Goal: Information Seeking & Learning: Learn about a topic

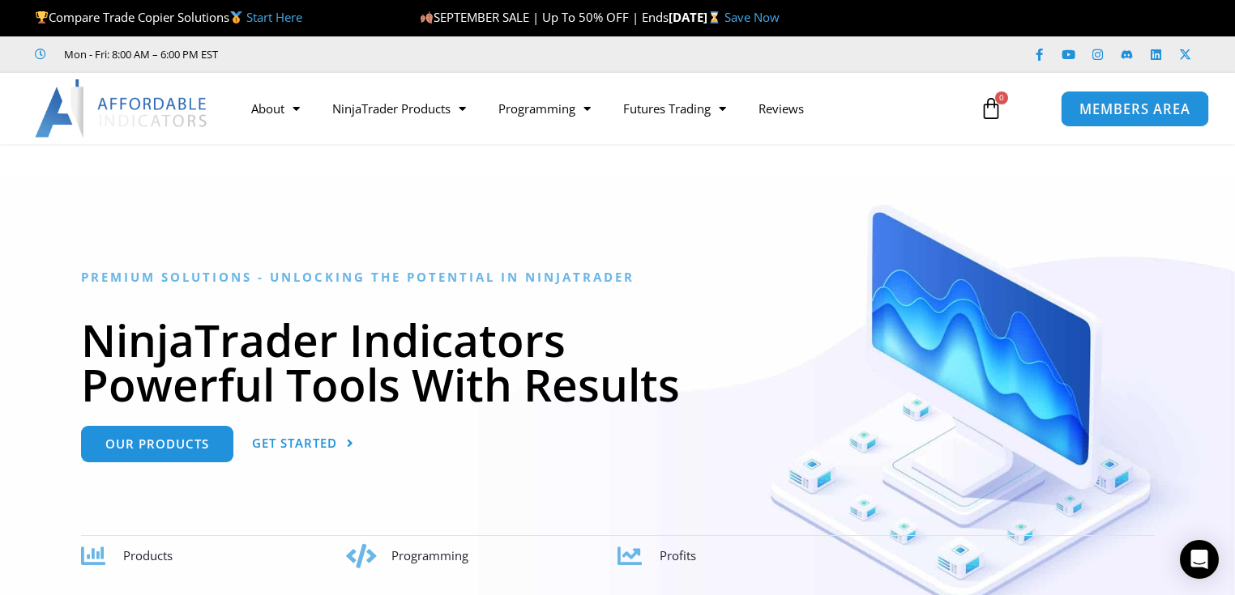
click at [1112, 107] on span "MEMBERS AREA" at bounding box center [1134, 109] width 111 height 14
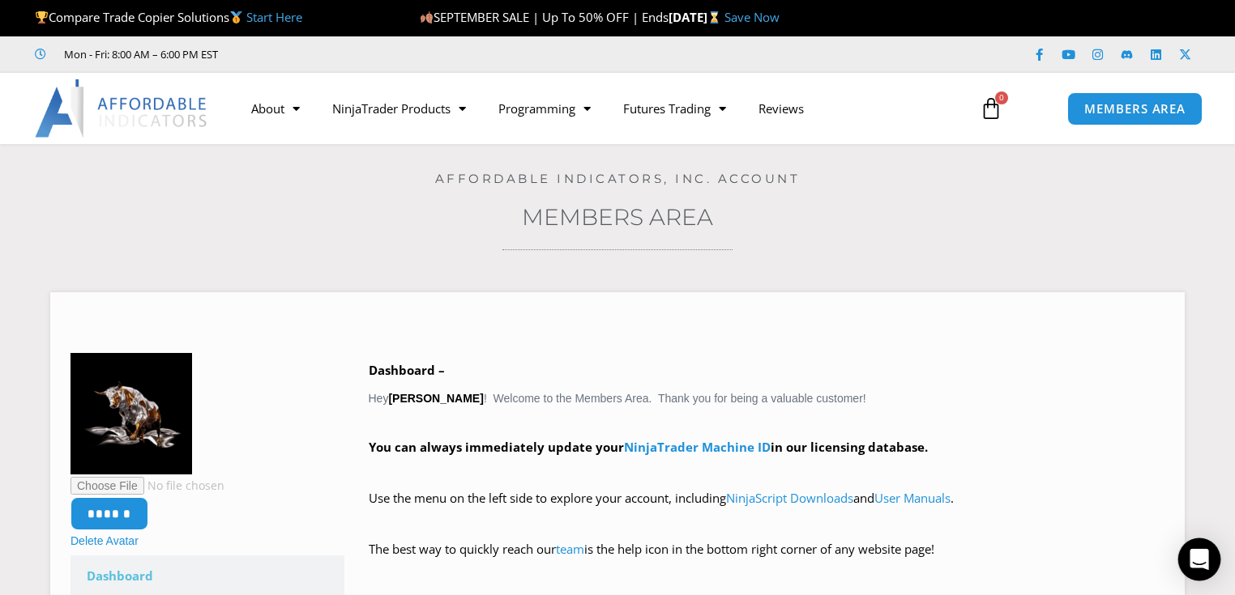
drag, startPoint x: 1207, startPoint y: 566, endPoint x: 1199, endPoint y: 567, distance: 8.1
click at [1209, 567] on div "Open Intercom Messenger" at bounding box center [1199, 560] width 43 height 43
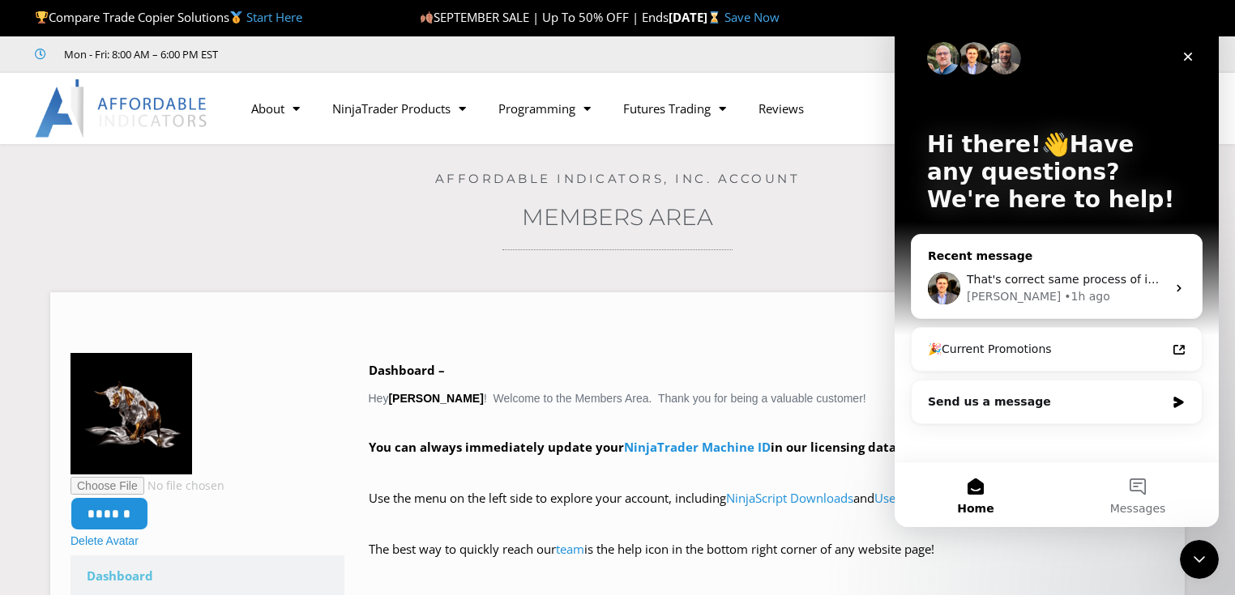
click at [1054, 292] on div "[PERSON_NAME] • 1h ago" at bounding box center [1066, 296] width 199 height 17
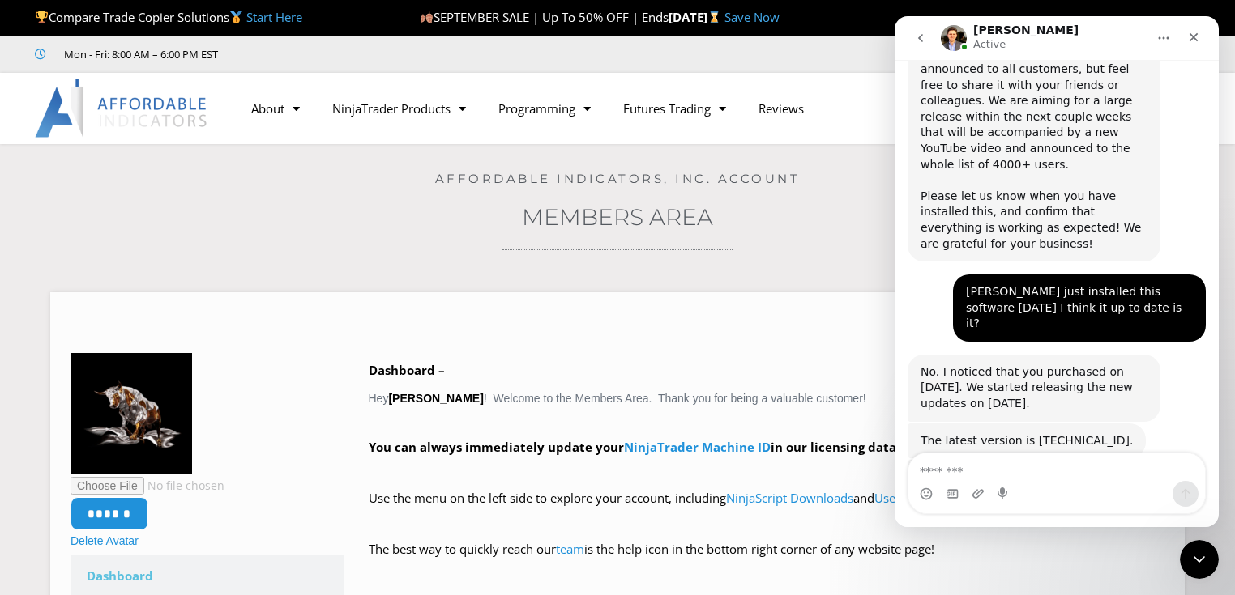
scroll to position [2782, 0]
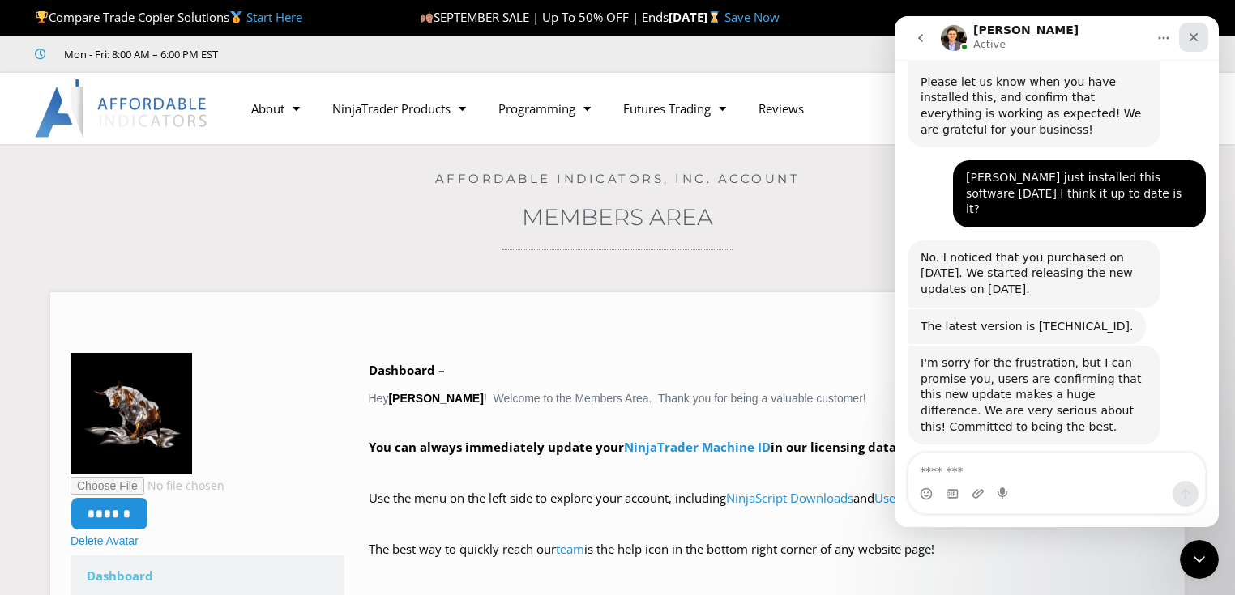
click at [1202, 40] on div "Close" at bounding box center [1193, 37] width 29 height 29
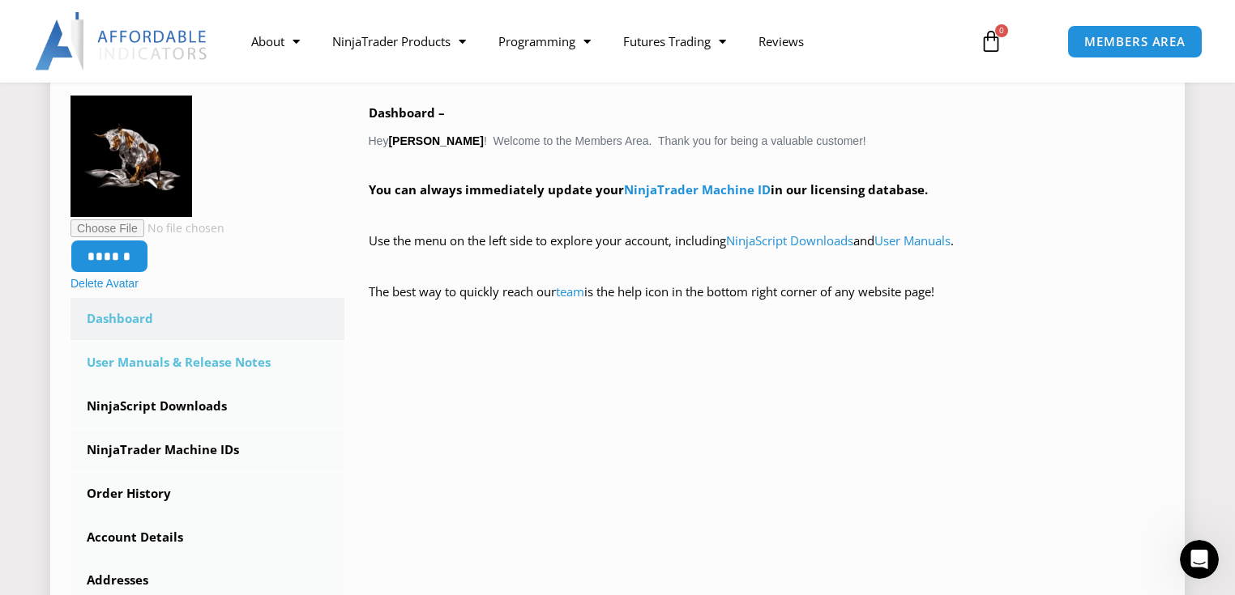
scroll to position [258, 0]
click at [198, 359] on link "User Manuals & Release Notes" at bounding box center [207, 362] width 274 height 42
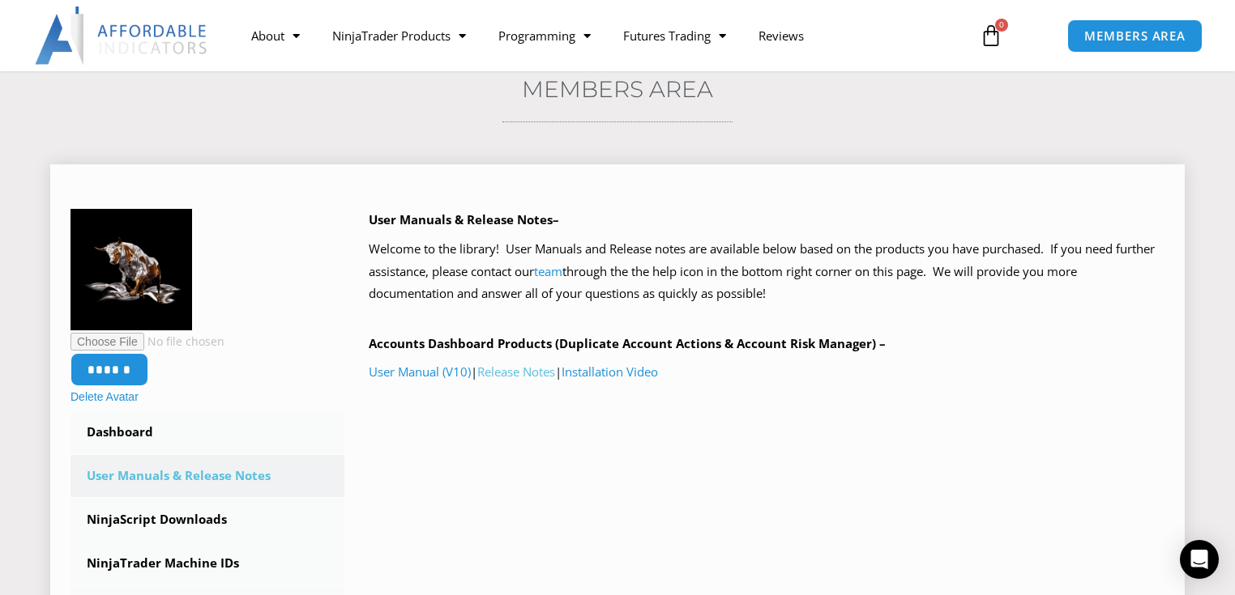
scroll to position [129, 0]
click at [524, 373] on link "Release Notes" at bounding box center [516, 371] width 78 height 16
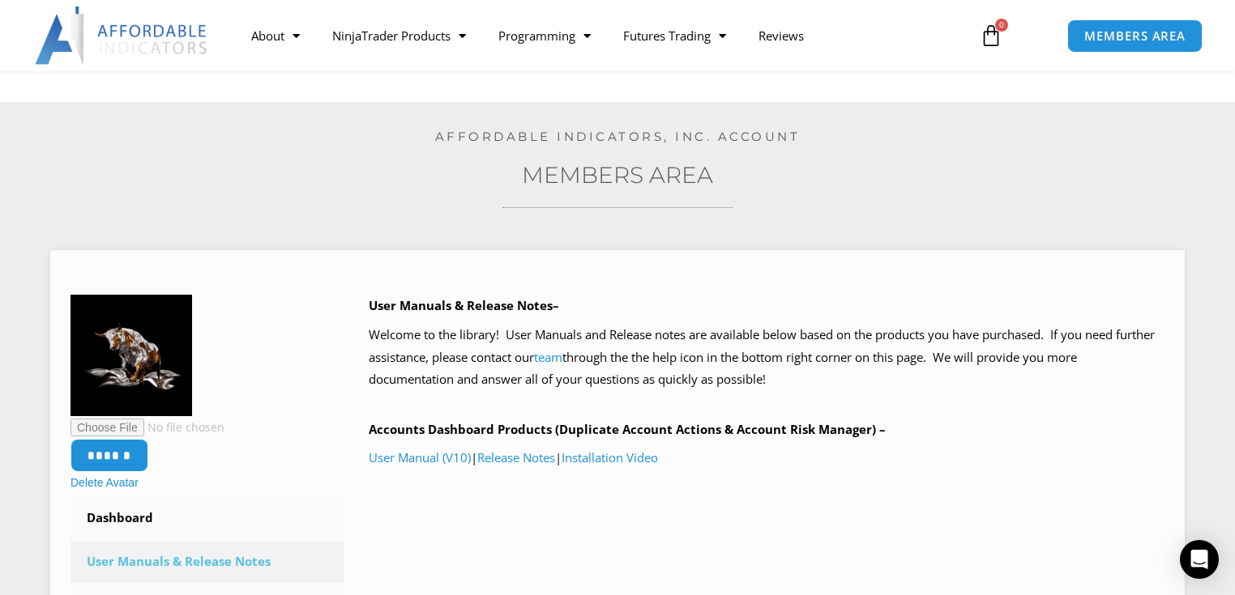
scroll to position [0, 0]
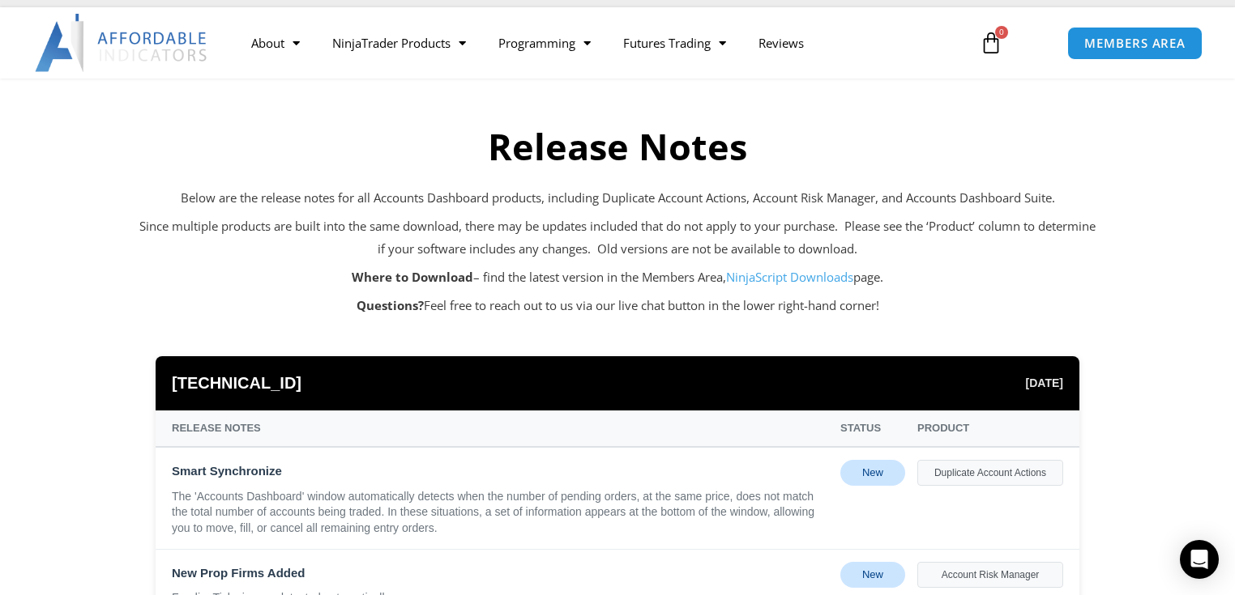
scroll to position [65, 0]
